Goal: Task Accomplishment & Management: Use online tool/utility

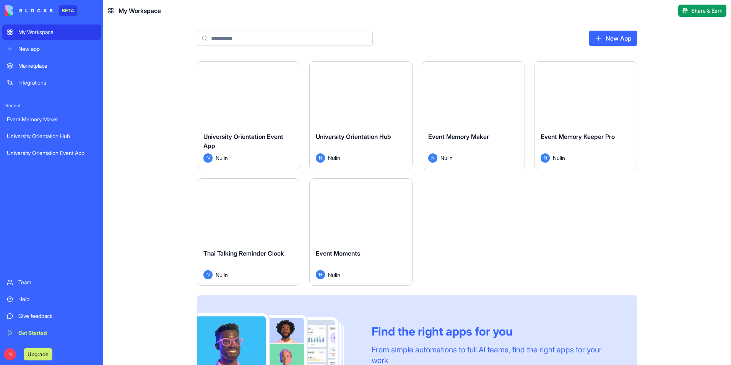
click at [245, 95] on button "Launch" at bounding box center [248, 93] width 57 height 15
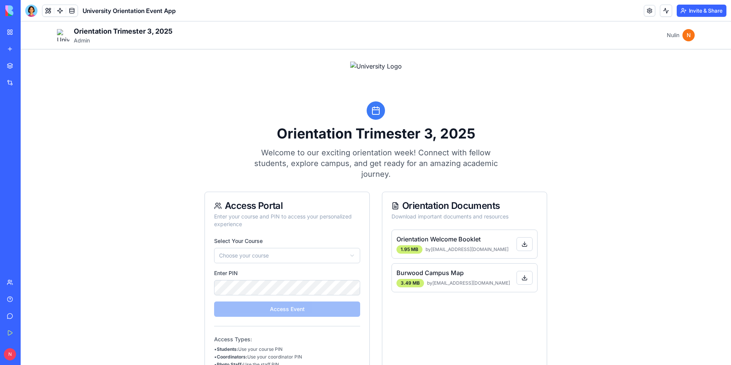
click at [352, 255] on html "**********" at bounding box center [376, 266] width 710 height 491
click at [297, 312] on button "Access Event" at bounding box center [287, 308] width 146 height 15
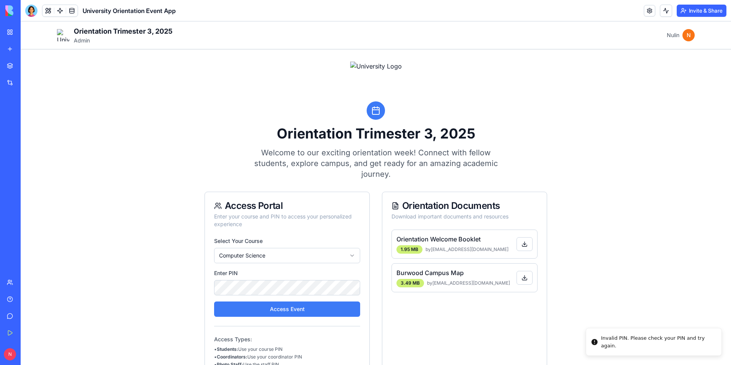
click at [75, 177] on div "**********" at bounding box center [376, 263] width 650 height 428
click at [71, 9] on link at bounding box center [71, 10] width 11 height 11
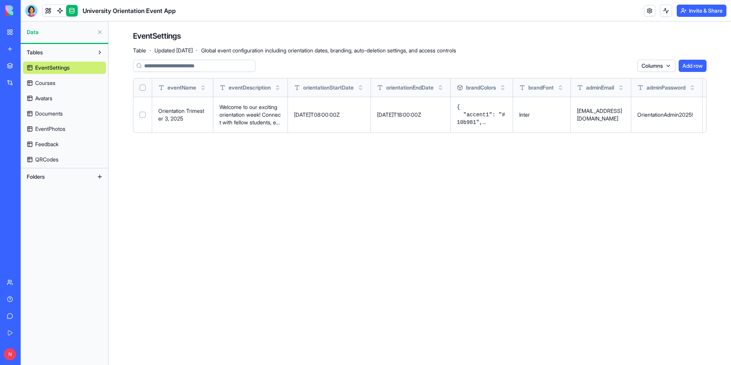
click at [51, 81] on span "Courses" at bounding box center [45, 83] width 20 height 8
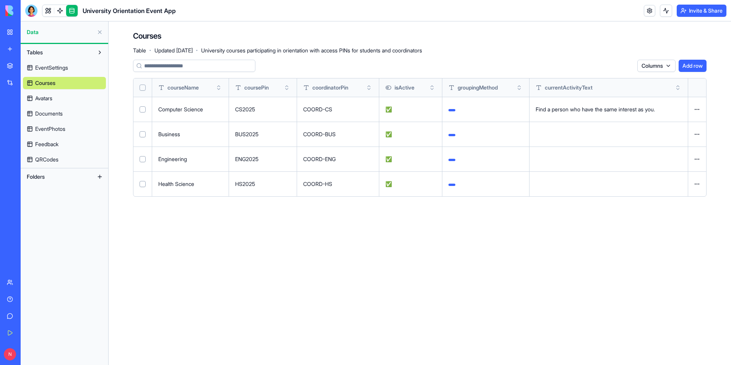
click at [384, 283] on main "Courses Table · Updated [DATE] · University courses participating in orientatio…" at bounding box center [420, 192] width 622 height 343
click at [62, 65] on span "EventSettings" at bounding box center [51, 68] width 33 height 8
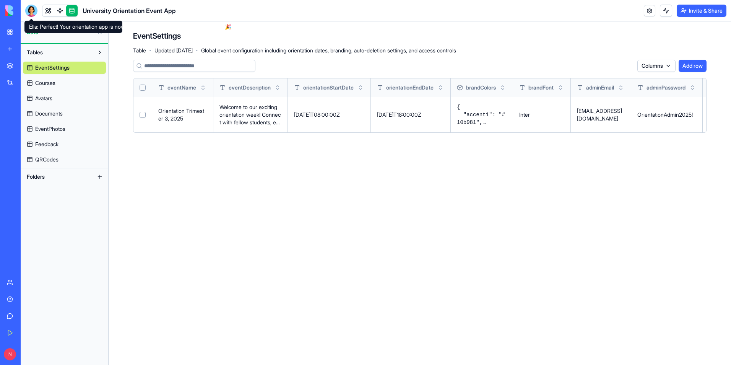
click at [27, 13] on div at bounding box center [31, 11] width 12 height 12
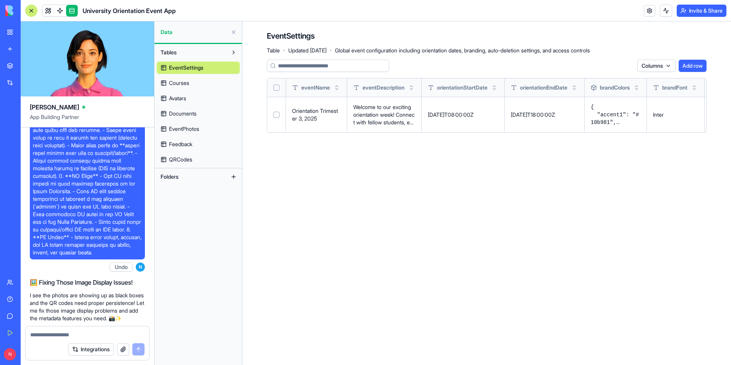
scroll to position [3234, 0]
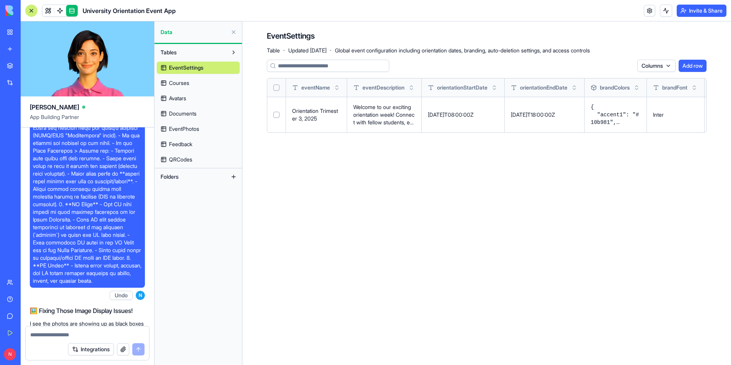
click at [196, 130] on span "EventPhotos" at bounding box center [184, 129] width 30 height 8
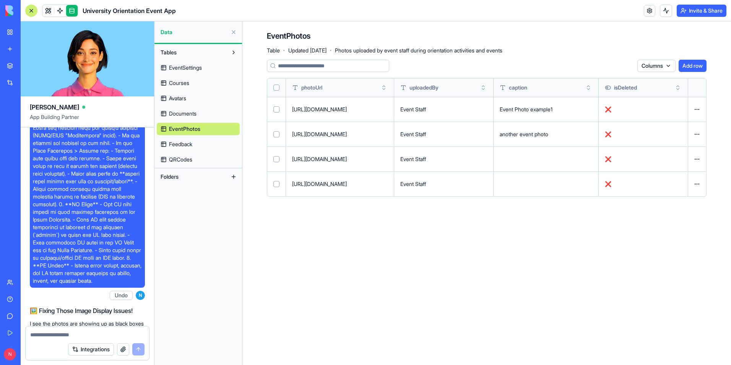
click at [192, 159] on span "QRCodes" at bounding box center [180, 160] width 23 height 8
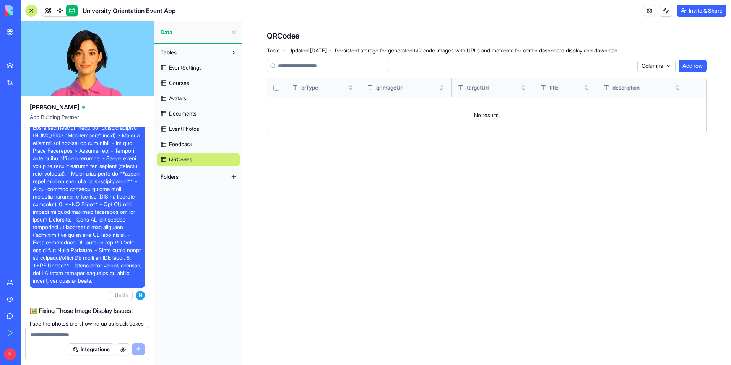
click at [71, 15] on link at bounding box center [71, 10] width 11 height 11
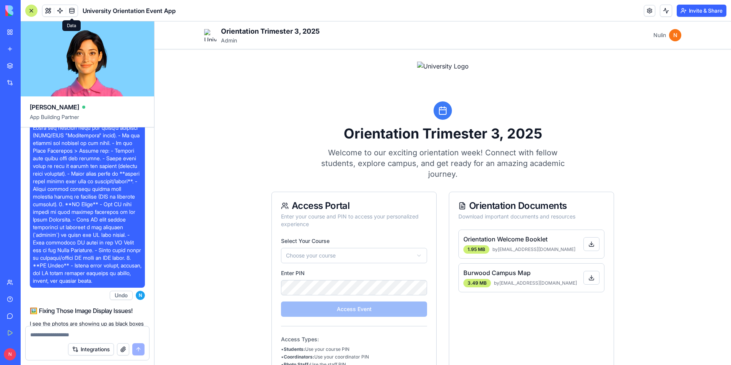
click at [71, 11] on link at bounding box center [71, 10] width 11 height 11
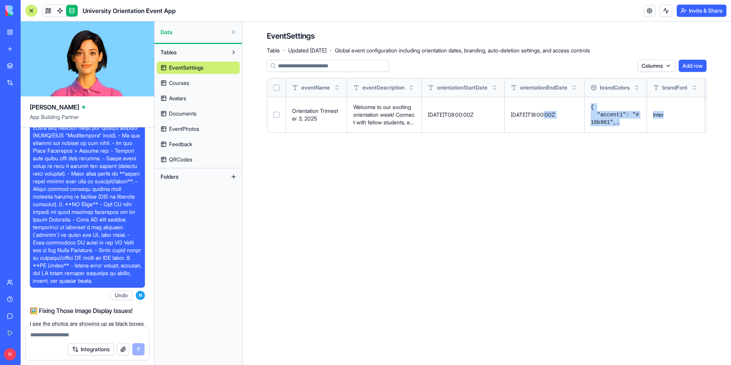
scroll to position [0, 370]
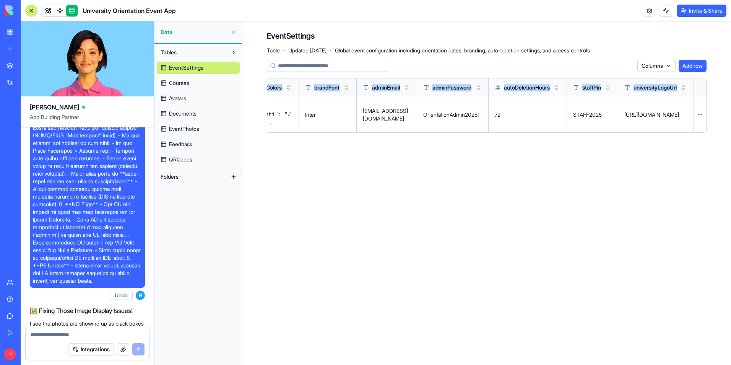
drag, startPoint x: 551, startPoint y: 115, endPoint x: 735, endPoint y: 336, distance: 287.9
click at [730, 336] on html "BETA My Workspace New app Marketplace Integrations Recent Event Memory Maker Un…" at bounding box center [365, 182] width 731 height 365
click at [551, 257] on main "EventSettings Table · Updated [DATE] · Global event configuration including ori…" at bounding box center [486, 192] width 488 height 343
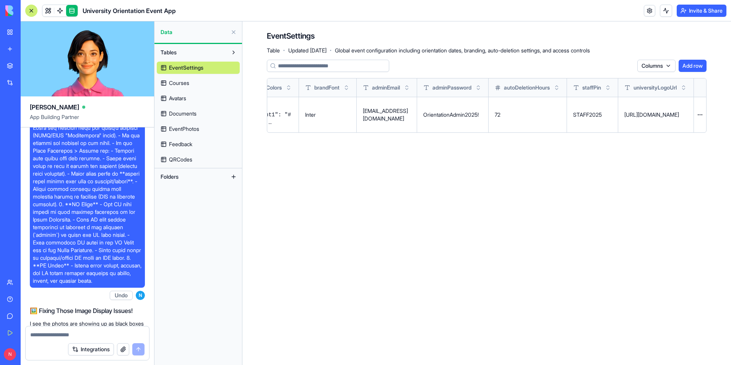
click at [198, 125] on span "EventPhotos" at bounding box center [184, 129] width 30 height 8
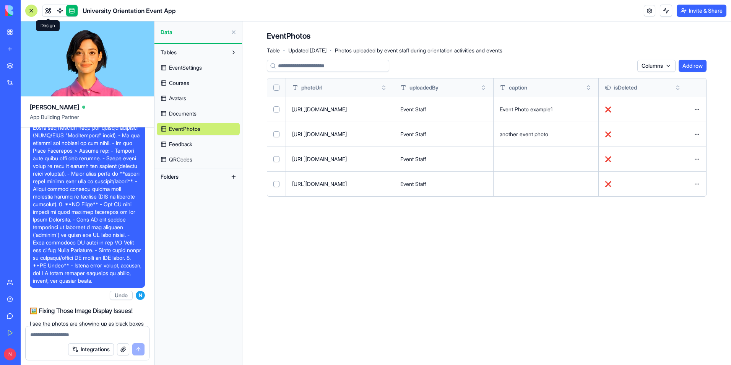
click at [48, 8] on link at bounding box center [47, 10] width 11 height 11
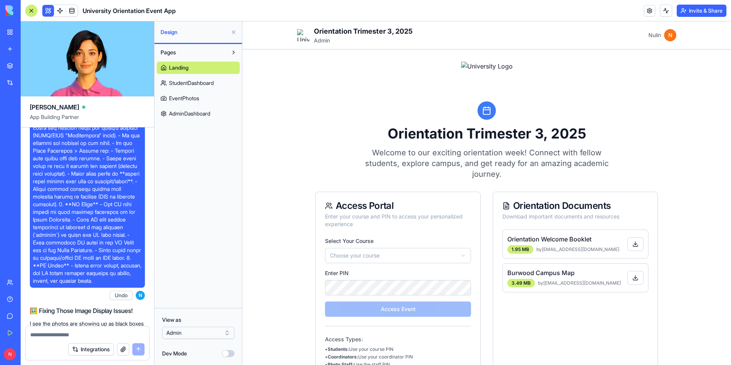
click at [181, 100] on span "EventPhotos" at bounding box center [184, 98] width 30 height 8
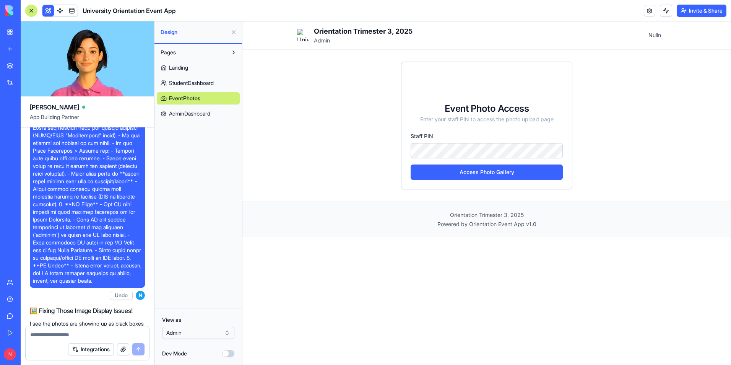
click button "Access Photo Gallery" at bounding box center [486, 171] width 152 height 15
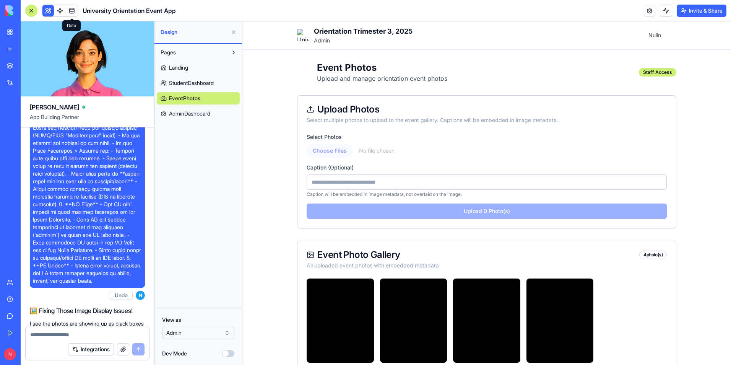
click at [70, 11] on link at bounding box center [71, 10] width 11 height 11
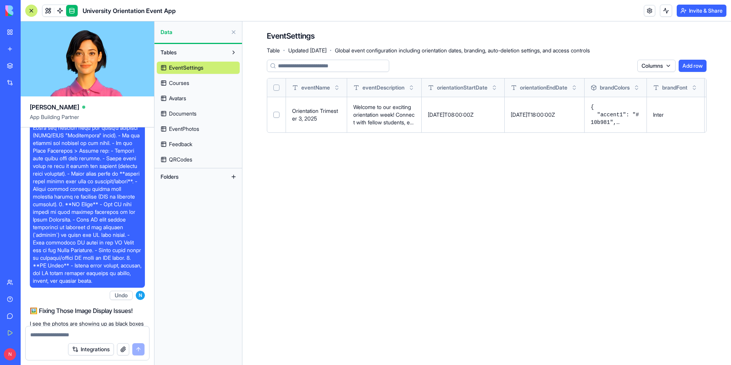
click at [530, 221] on main "EventSettings Table · Updated [DATE] · Global event configuration including ori…" at bounding box center [486, 192] width 488 height 343
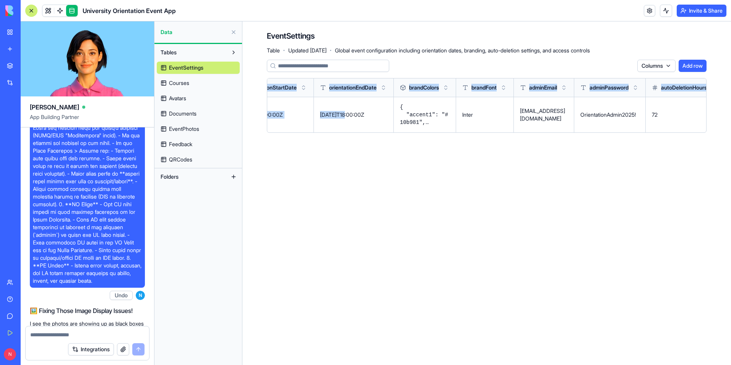
scroll to position [0, 370]
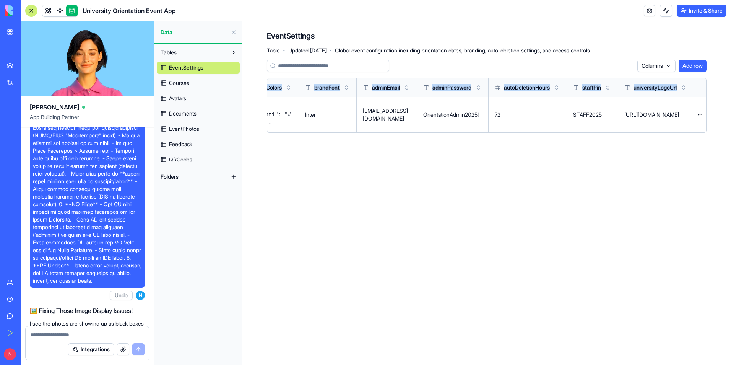
drag, startPoint x: 543, startPoint y: 114, endPoint x: 744, endPoint y: 338, distance: 301.0
click at [730, 338] on html "BETA My Workspace New app Marketplace Integrations Recent Event Memory Maker Un…" at bounding box center [365, 182] width 731 height 365
click at [558, 248] on main "EventSettings Table · Updated [DATE] · Global event configuration including ori…" at bounding box center [486, 192] width 488 height 343
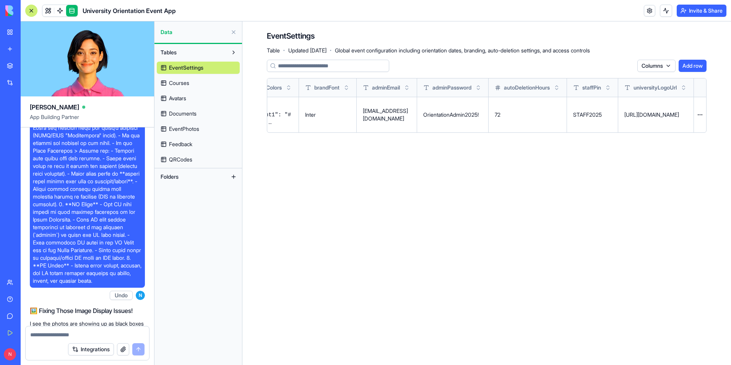
click at [0, 0] on button at bounding box center [0, 0] width 0 height 0
click at [46, 11] on link at bounding box center [47, 10] width 11 height 11
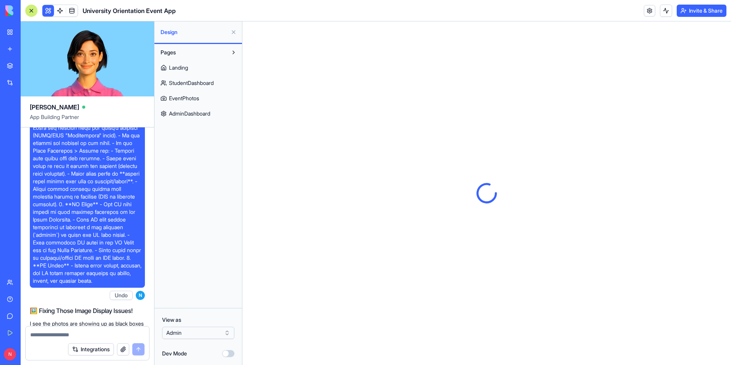
click at [198, 115] on span "AdminDashboard" at bounding box center [189, 114] width 41 height 8
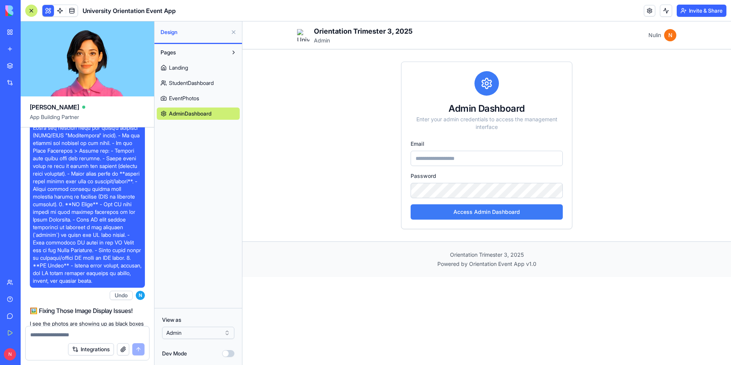
click at [459, 158] on input "email" at bounding box center [486, 158] width 152 height 15
type input "**********"
click at [496, 211] on button "Access Admin Dashboard" at bounding box center [486, 211] width 152 height 15
click at [469, 212] on button "Access Admin Dashboard" at bounding box center [486, 211] width 152 height 15
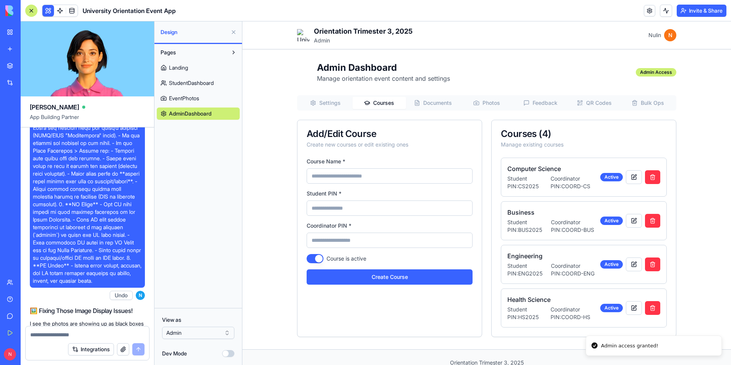
click at [435, 79] on div "Admin Dashboard Manage orientation event content and settings Admin Access Sett…" at bounding box center [486, 199] width 379 height 275
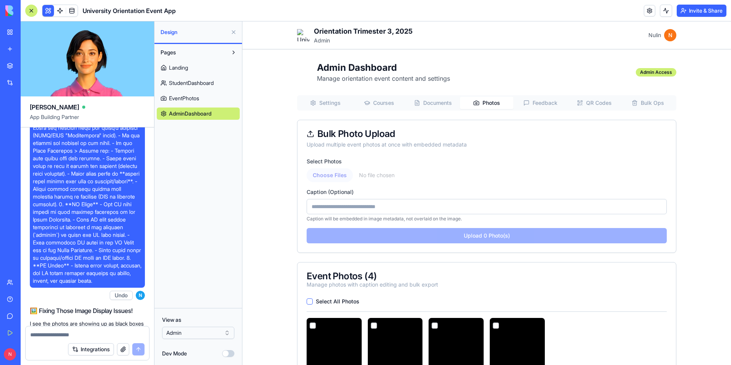
click at [480, 102] on button "Photos" at bounding box center [487, 103] width 54 height 12
click at [538, 104] on span "Feedback" at bounding box center [544, 103] width 25 height 8
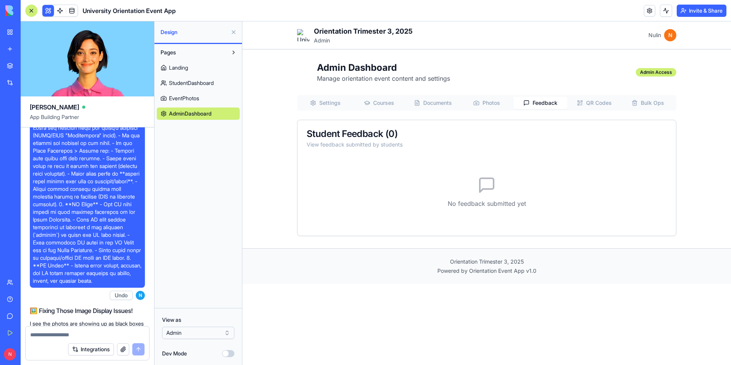
click at [584, 101] on button "QR Codes" at bounding box center [594, 103] width 54 height 12
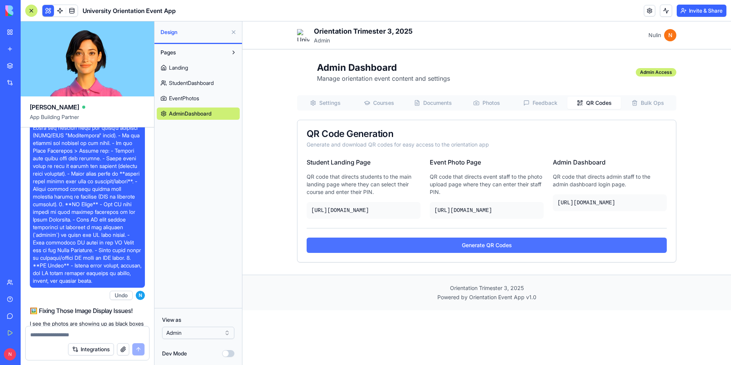
click at [509, 253] on button "Generate QR Codes" at bounding box center [487, 244] width 360 height 15
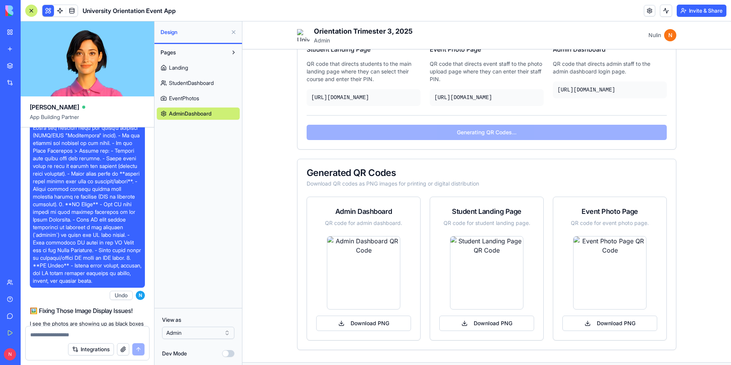
scroll to position [115, 0]
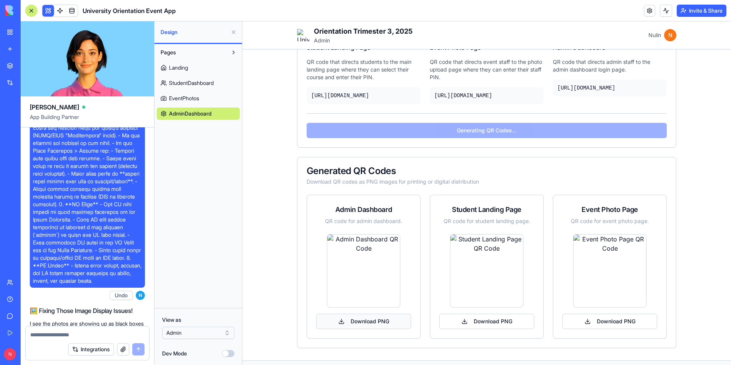
click at [386, 329] on button "Download PNG" at bounding box center [363, 320] width 95 height 15
click at [476, 329] on button "Download PNG" at bounding box center [486, 320] width 95 height 15
click at [588, 329] on button "Download PNG" at bounding box center [609, 320] width 95 height 15
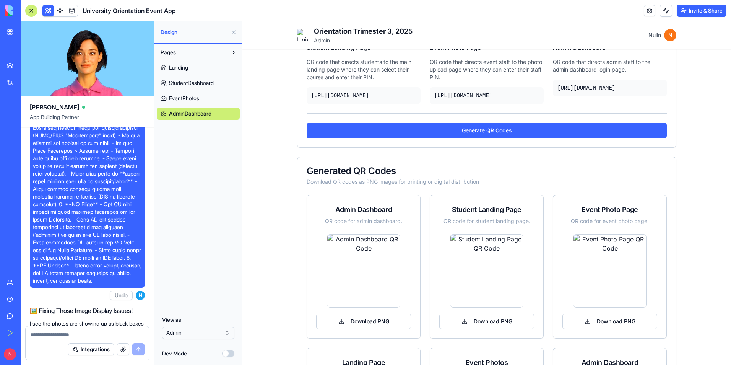
click at [706, 111] on main "Admin Dashboard Manage orientation event content and settings Admin Access Sett…" at bounding box center [486, 228] width 488 height 586
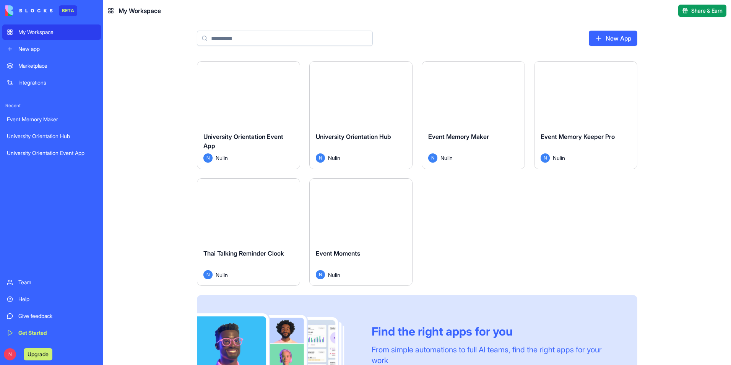
click at [245, 95] on button "Launch" at bounding box center [248, 93] width 57 height 15
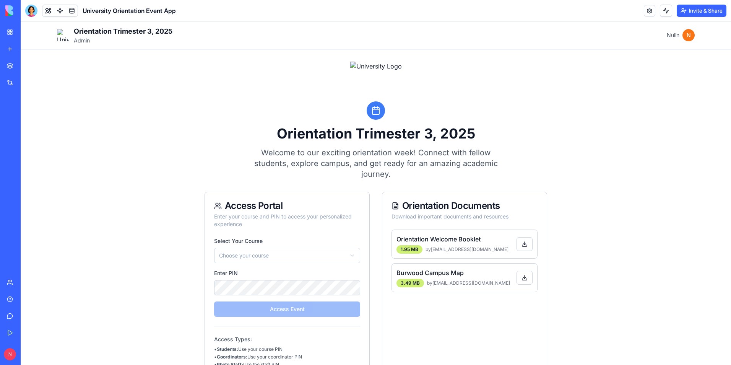
click at [349, 256] on html "**********" at bounding box center [376, 266] width 710 height 491
click at [279, 307] on button "Access Event" at bounding box center [287, 308] width 146 height 15
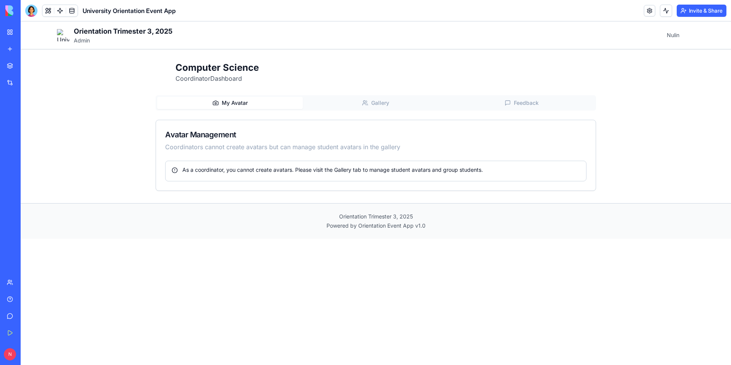
click at [374, 102] on span "Gallery" at bounding box center [380, 103] width 18 height 8
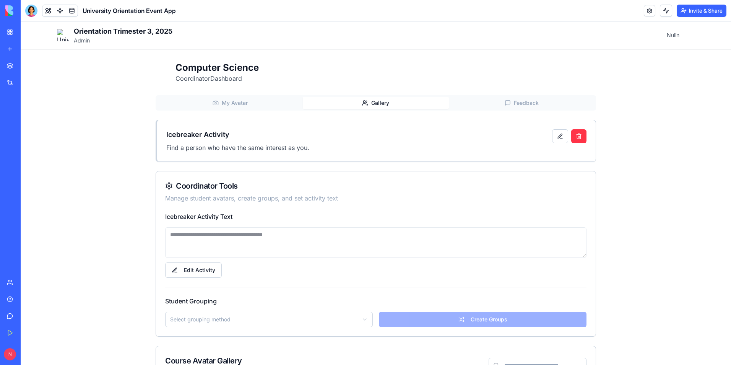
click at [230, 101] on span "My Avatar" at bounding box center [235, 103] width 26 height 8
click at [378, 105] on span "Gallery" at bounding box center [380, 103] width 18 height 8
click at [646, 10] on link at bounding box center [649, 10] width 11 height 11
